Goal: Find contact information: Find contact information

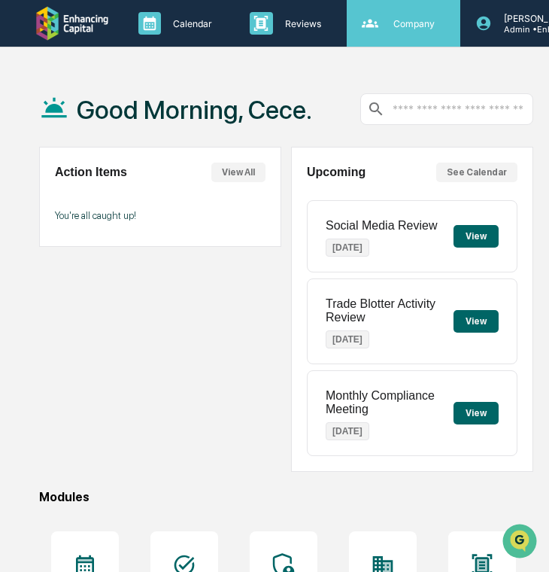
click at [403, 31] on div "Company People, Data, Settings" at bounding box center [402, 23] width 99 height 23
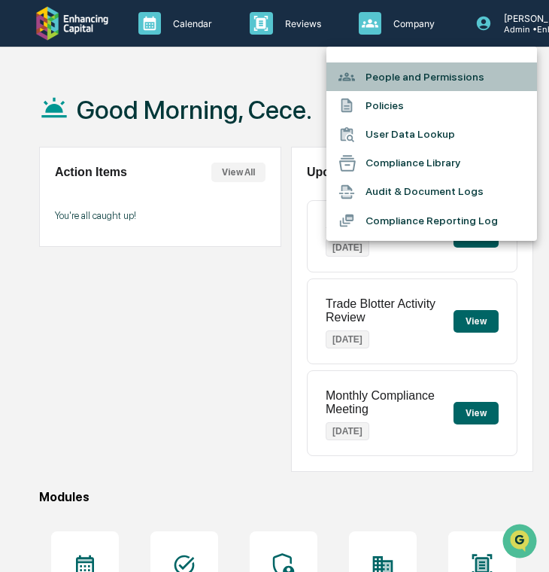
click at [395, 83] on li "People and Permissions" at bounding box center [432, 76] width 211 height 29
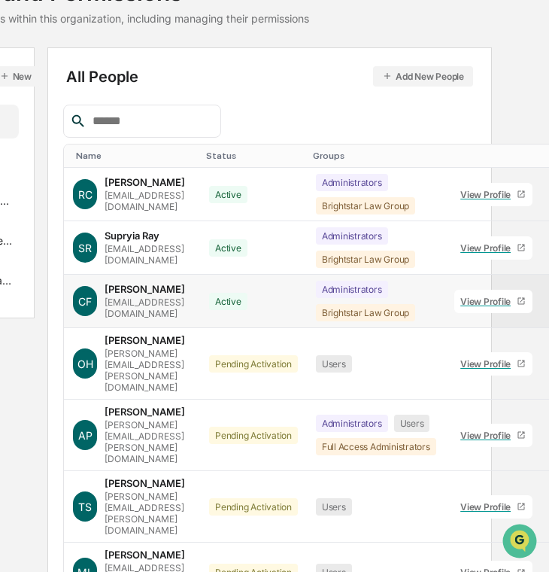
scroll to position [122, 109]
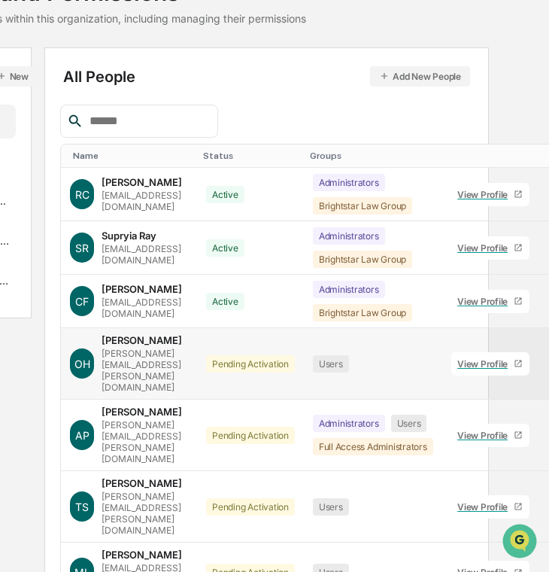
click at [188, 355] on div "[PERSON_NAME][EMAIL_ADDRESS][PERSON_NAME][DOMAIN_NAME]" at bounding box center [145, 370] width 87 height 45
copy div "[PERSON_NAME][EMAIL_ADDRESS][PERSON_NAME][DOMAIN_NAME]"
click at [159, 419] on div "[PERSON_NAME][EMAIL_ADDRESS][PERSON_NAME][DOMAIN_NAME]" at bounding box center [145, 441] width 87 height 45
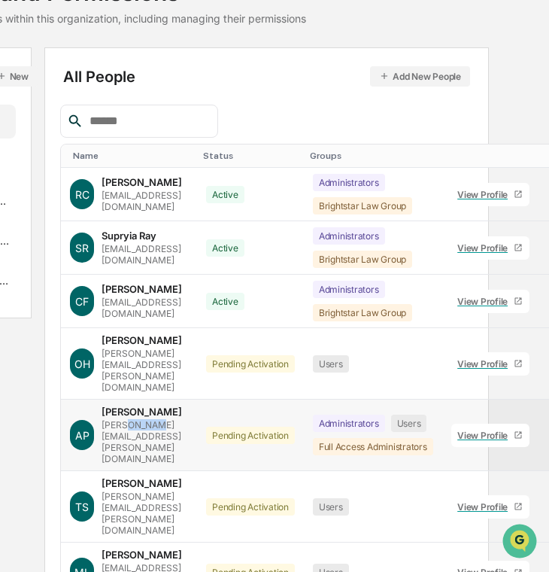
click at [159, 419] on div "[PERSON_NAME][EMAIL_ADDRESS][PERSON_NAME][DOMAIN_NAME]" at bounding box center [145, 441] width 87 height 45
copy div "[PERSON_NAME][EMAIL_ADDRESS][PERSON_NAME][DOMAIN_NAME]"
click at [188, 491] on div "[PERSON_NAME][EMAIL_ADDRESS][PERSON_NAME][DOMAIN_NAME]" at bounding box center [145, 513] width 87 height 45
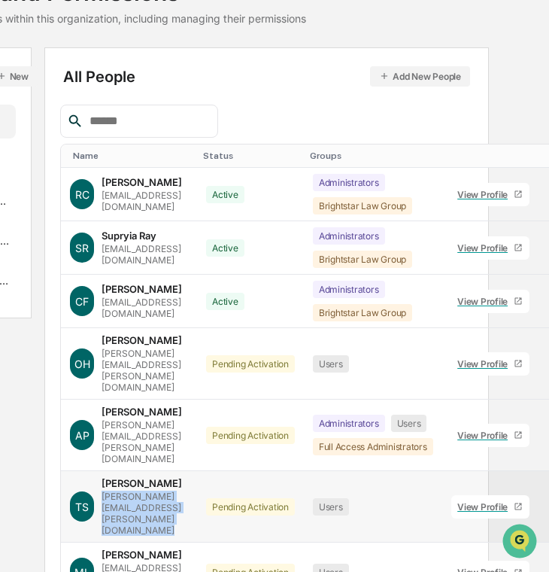
click at [188, 491] on div "[PERSON_NAME][EMAIL_ADDRESS][PERSON_NAME][DOMAIN_NAME]" at bounding box center [145, 513] width 87 height 45
copy div "[PERSON_NAME][EMAIL_ADDRESS][PERSON_NAME][DOMAIN_NAME]"
click at [188, 562] on div "[EMAIL_ADDRESS][PERSON_NAME][DOMAIN_NAME]" at bounding box center [145, 579] width 87 height 34
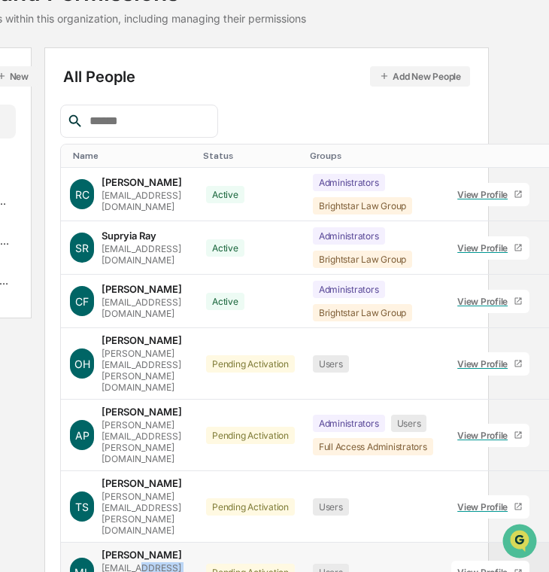
click at [188, 562] on div "[EMAIL_ADDRESS][PERSON_NAME][DOMAIN_NAME]" at bounding box center [145, 579] width 87 height 34
copy div "[EMAIL_ADDRESS][PERSON_NAME][DOMAIN_NAME]"
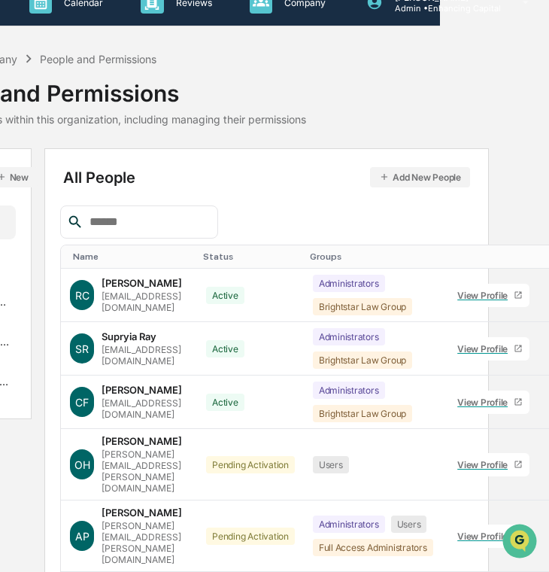
scroll to position [0, 109]
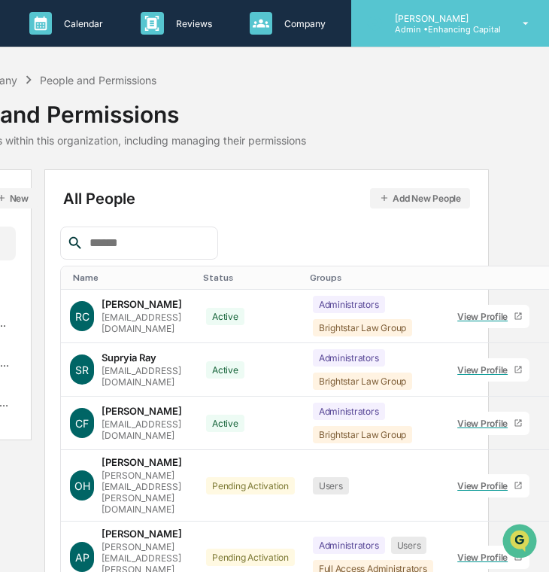
click at [407, 38] on div "[PERSON_NAME] Admin • Enhancing Capital" at bounding box center [452, 23] width 203 height 47
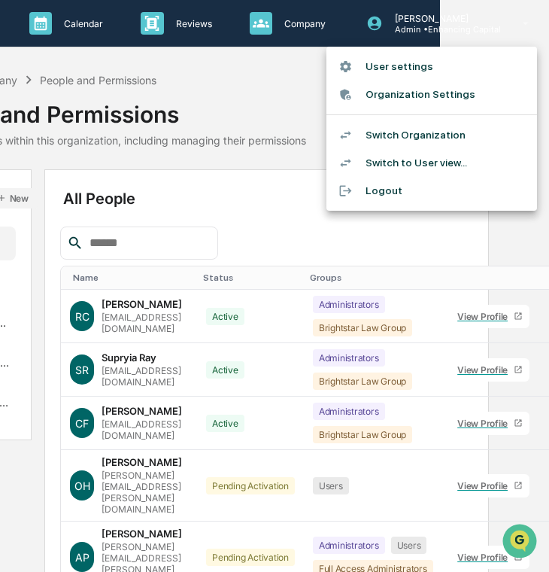
click at [415, 132] on li "Switch Organization" at bounding box center [432, 135] width 211 height 28
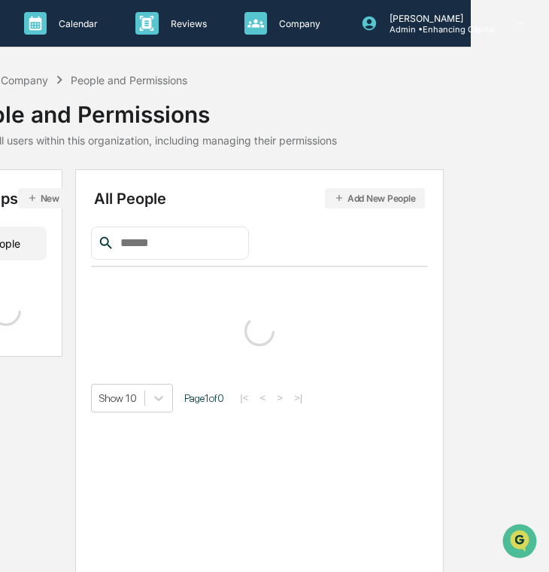
scroll to position [0, 0]
